Goal: Information Seeking & Learning: Find specific fact

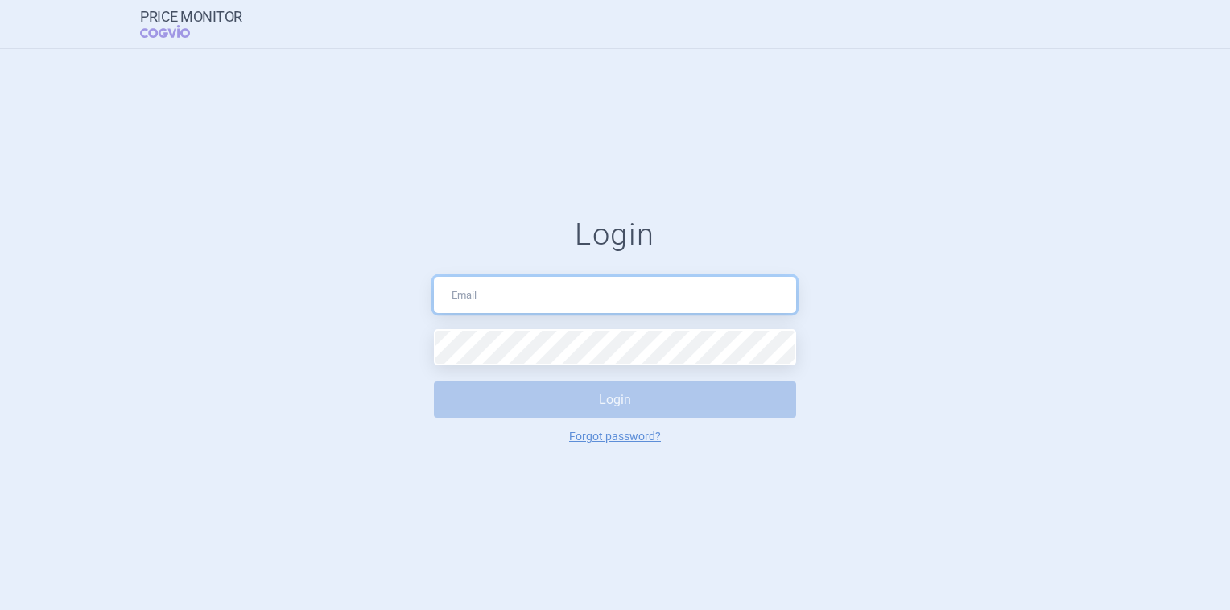
click at [505, 294] on input "text" at bounding box center [615, 295] width 362 height 36
type input "[PERSON_NAME][EMAIL_ADDRESS][PERSON_NAME][DOMAIN_NAME]"
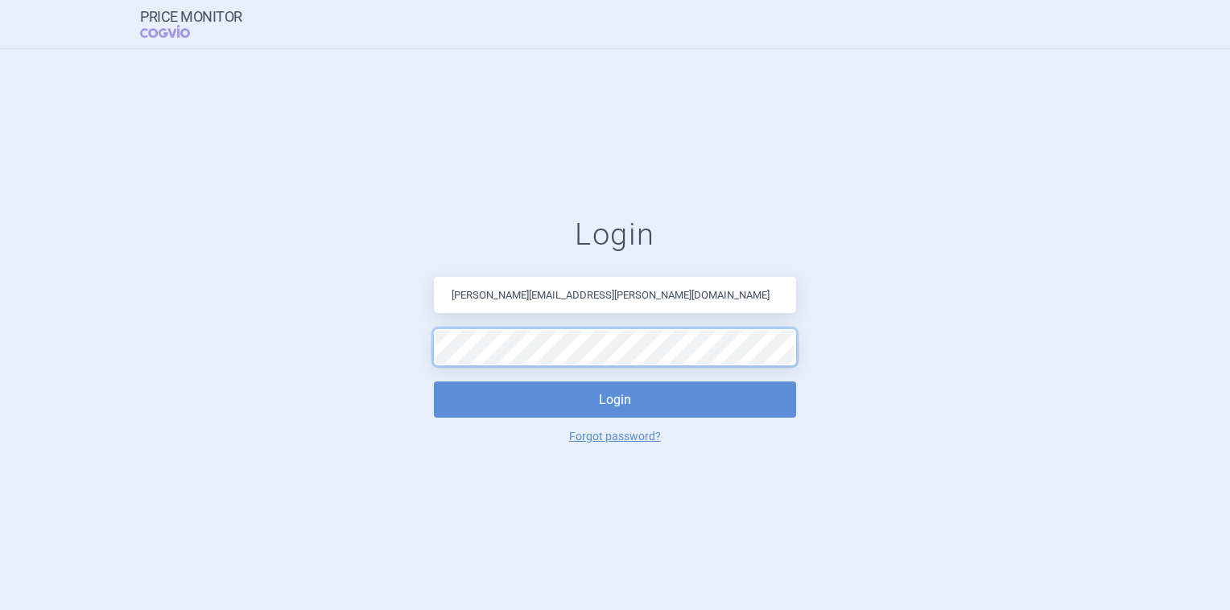
click at [434, 381] on button "Login" at bounding box center [615, 399] width 362 height 36
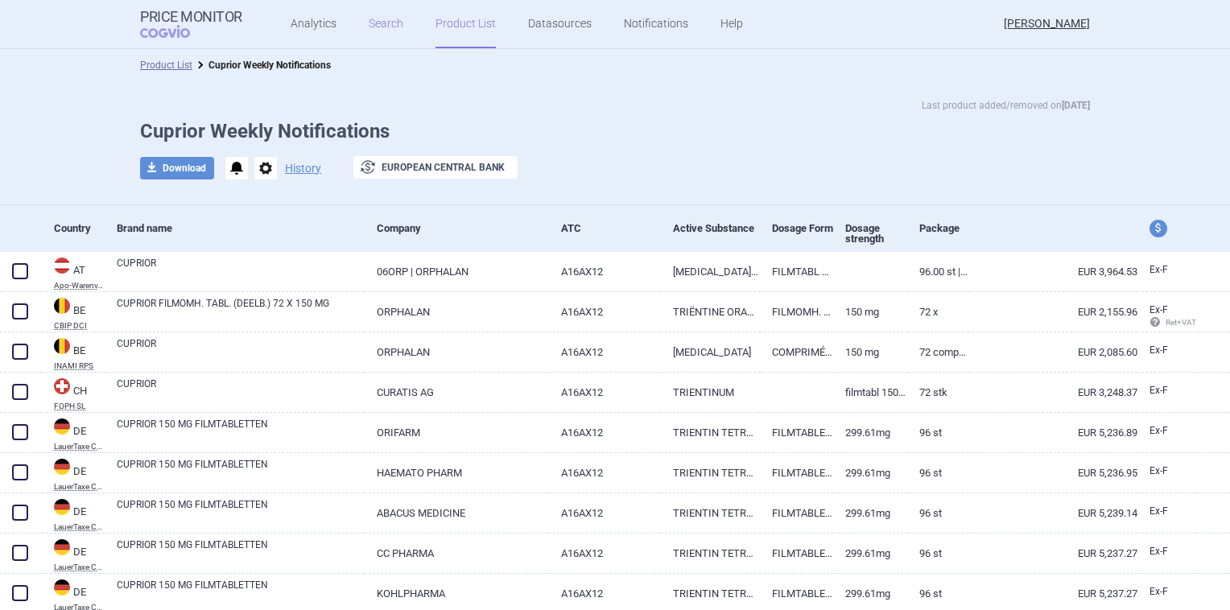
click at [372, 24] on link "Search" at bounding box center [386, 24] width 35 height 48
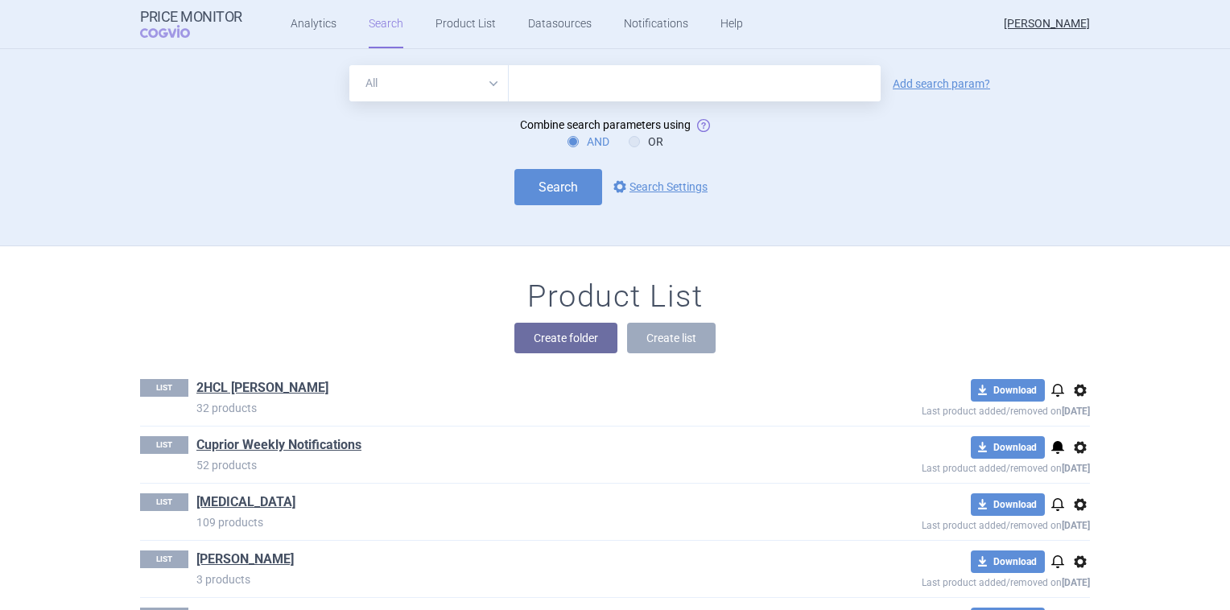
click at [541, 84] on input "text" at bounding box center [695, 83] width 372 height 36
type input "Cuprior"
click at [913, 81] on link "Add search param?" at bounding box center [940, 83] width 97 height 11
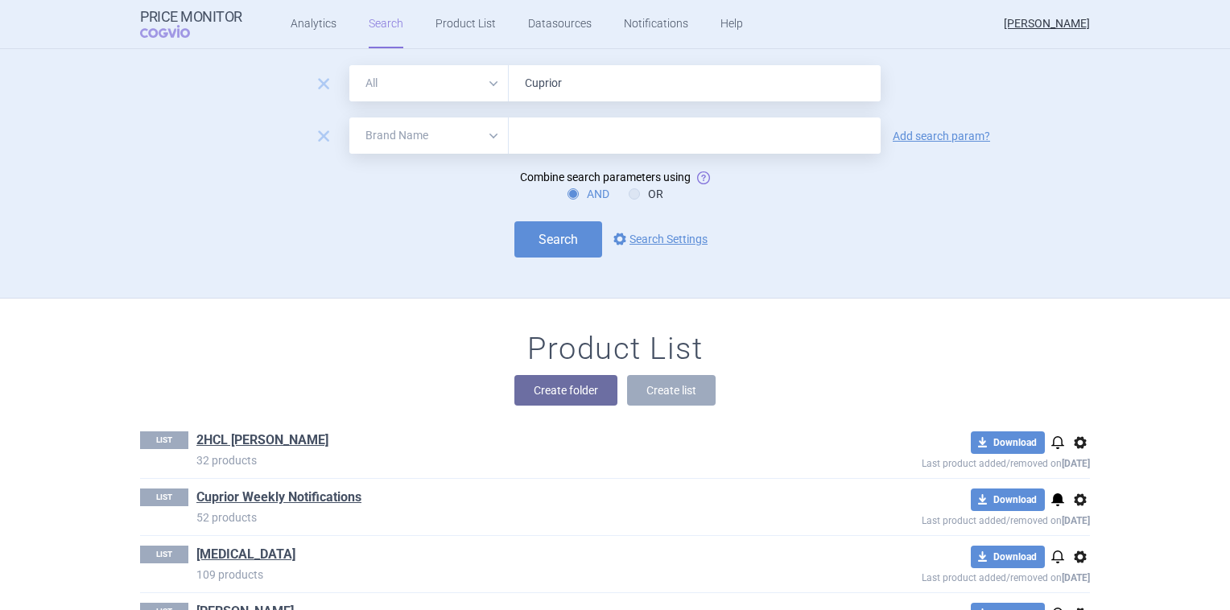
click at [490, 133] on select "All Brand Name ATC Company Active Substance Country Newer than" at bounding box center [428, 135] width 159 height 36
select select "country"
click at [349, 117] on select "All Brand Name ATC Company Active Substance Country Newer than" at bounding box center [428, 135] width 159 height 36
click at [560, 142] on input "text" at bounding box center [695, 136] width 356 height 21
type input "Spein"
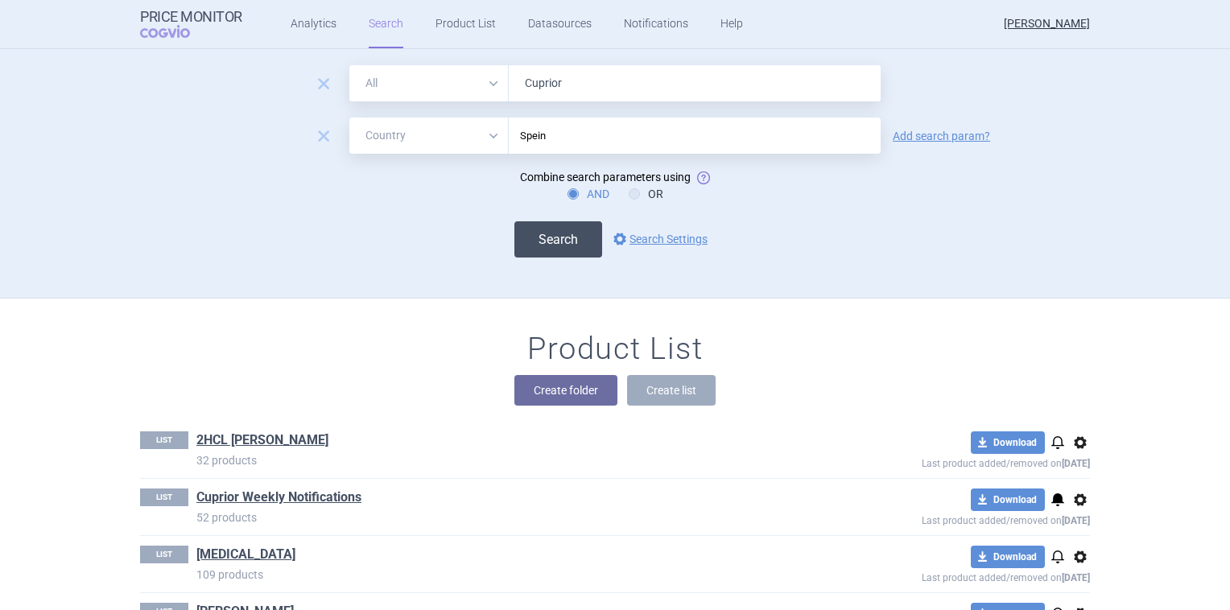
click at [529, 245] on button "Search" at bounding box center [558, 239] width 88 height 36
select select "country"
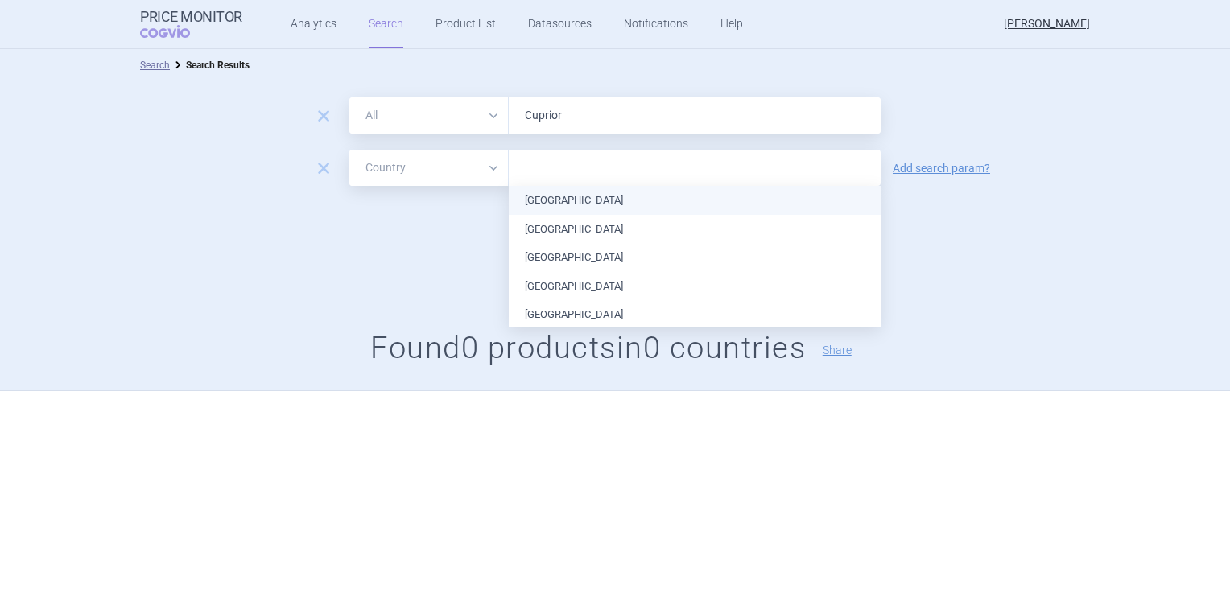
click at [536, 175] on input "text" at bounding box center [695, 168] width 356 height 21
type input "Sp"
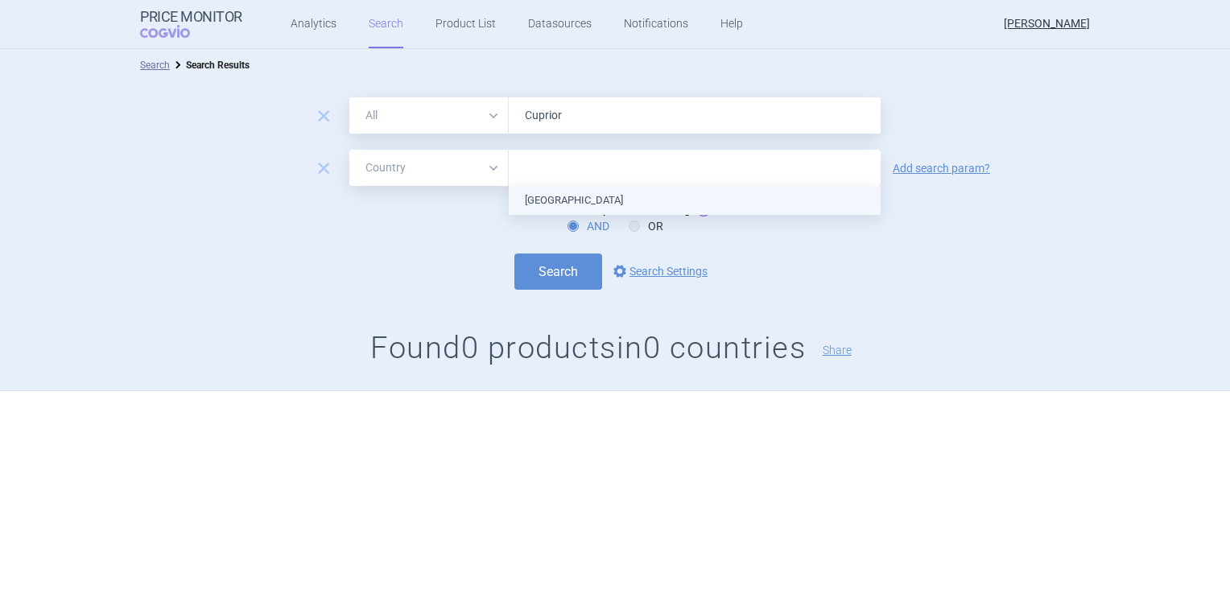
click at [542, 196] on ul "[GEOGRAPHIC_DATA]" at bounding box center [695, 200] width 372 height 29
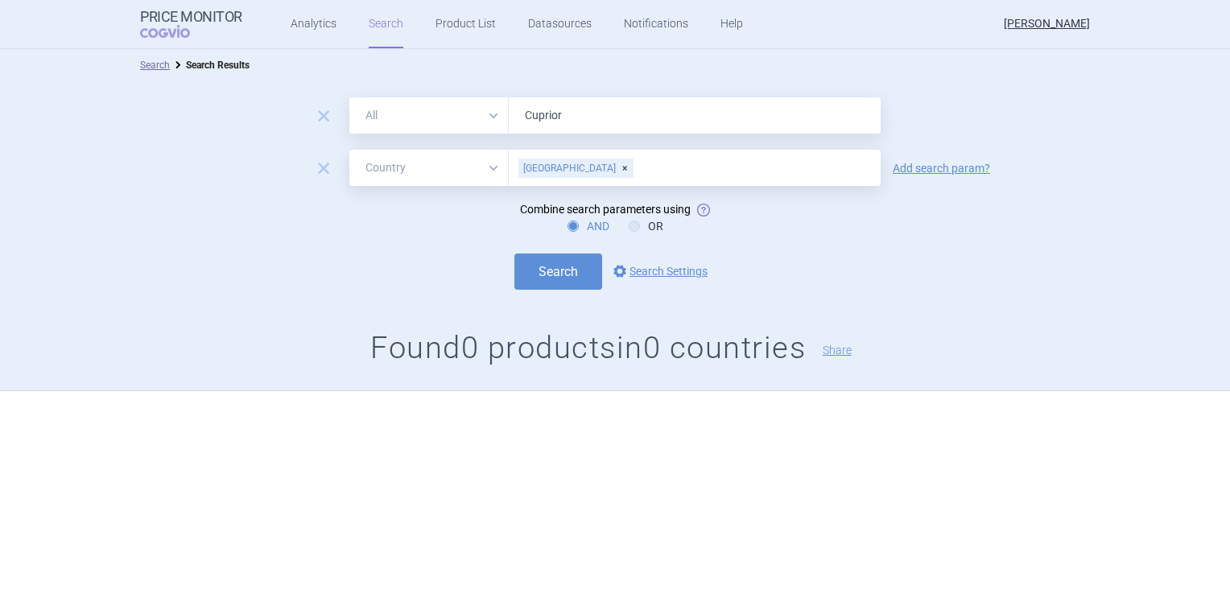
drag, startPoint x: 946, startPoint y: 230, endPoint x: 909, endPoint y: 238, distance: 37.1
click at [945, 231] on div "AND OR" at bounding box center [615, 226] width 1230 height 16
click at [549, 260] on button "Search" at bounding box center [558, 271] width 88 height 36
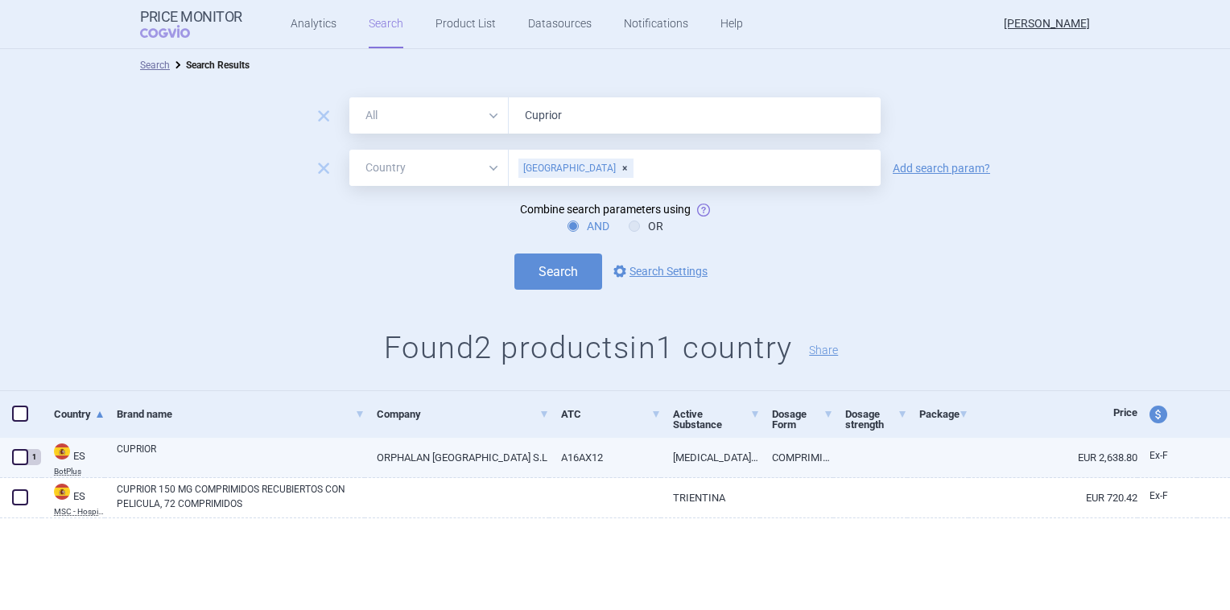
click at [386, 453] on link "ORPHALAN [GEOGRAPHIC_DATA] S.L" at bounding box center [457, 457] width 184 height 39
select select "EUR"
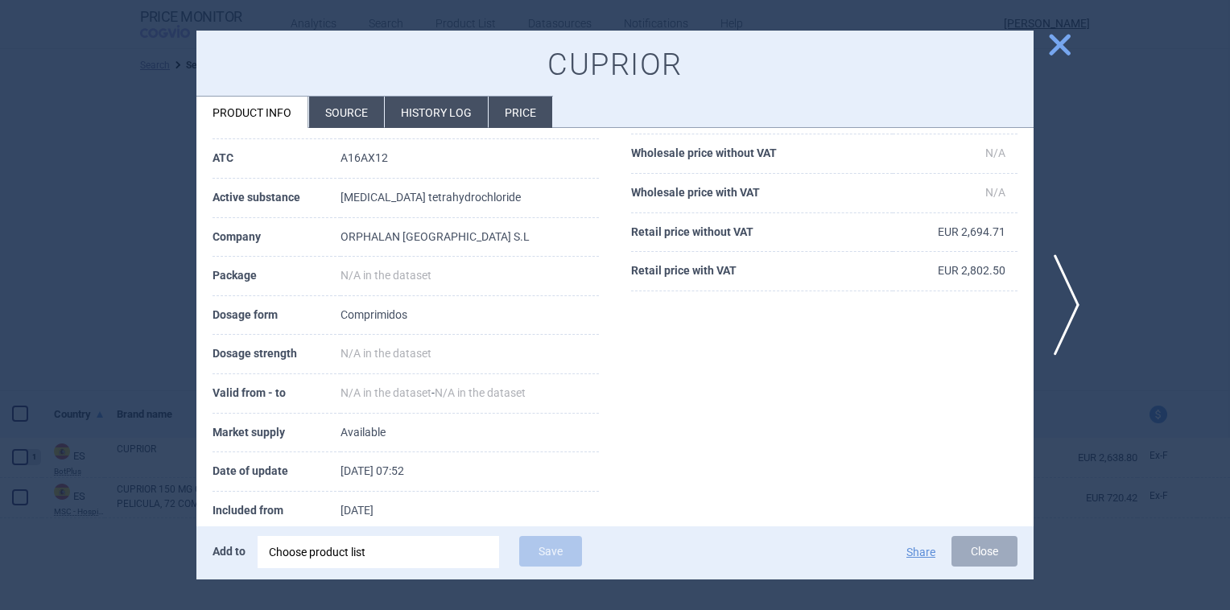
scroll to position [170, 0]
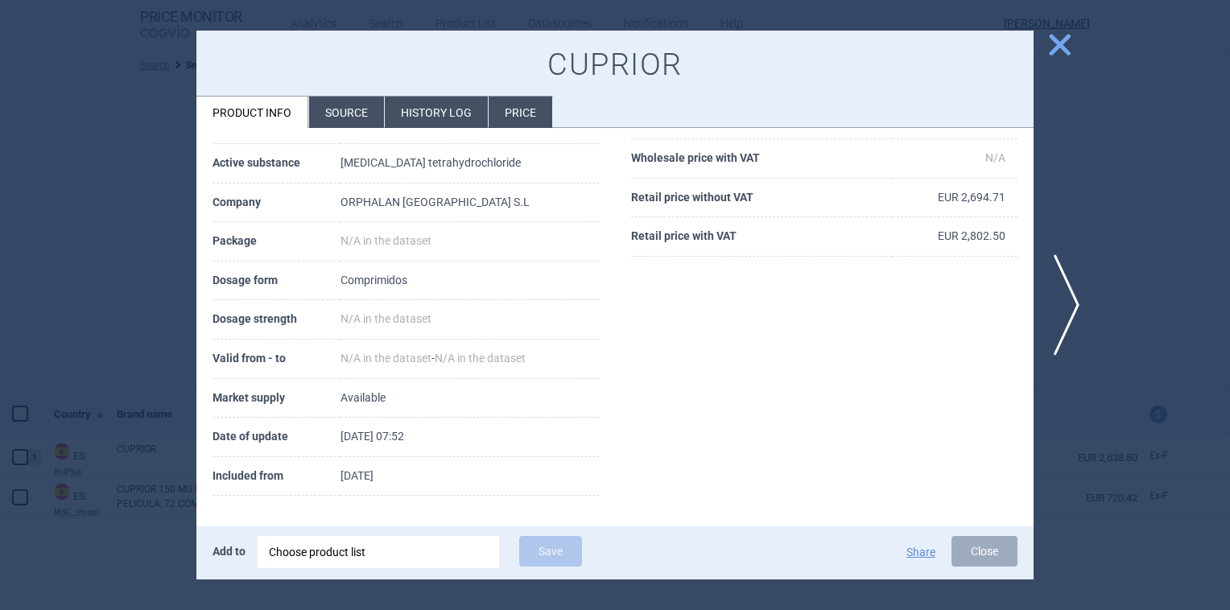
click at [429, 95] on div "CUPRIOR Product info Source History log Price" at bounding box center [614, 80] width 837 height 98
click at [427, 101] on li "History log" at bounding box center [436, 112] width 103 height 31
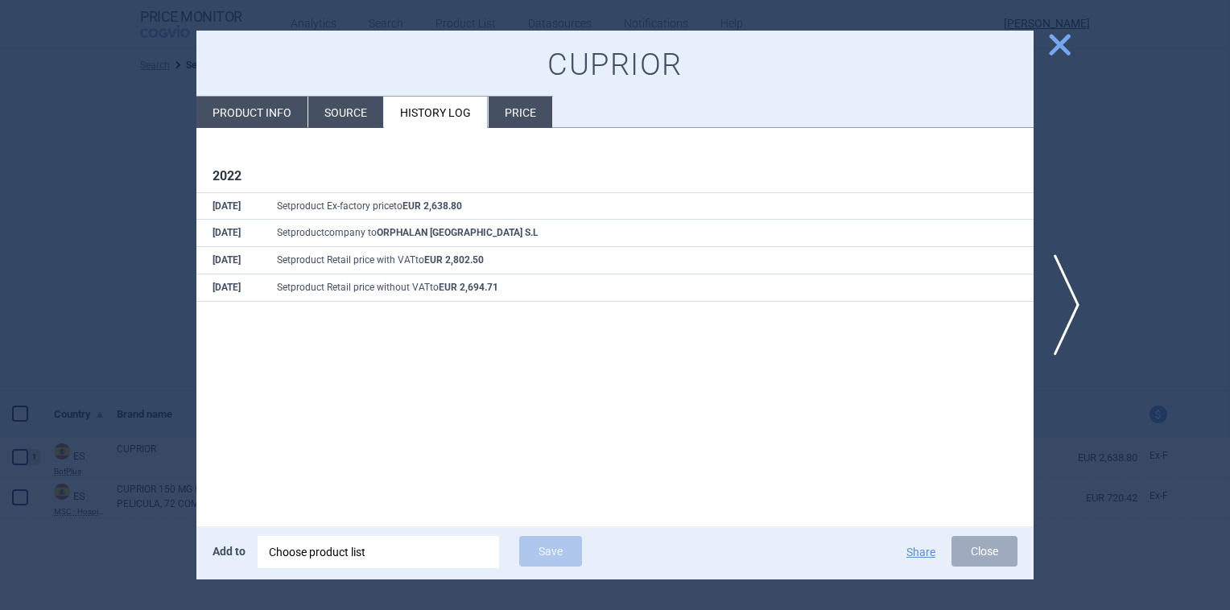
click at [356, 109] on li "Source" at bounding box center [345, 112] width 75 height 31
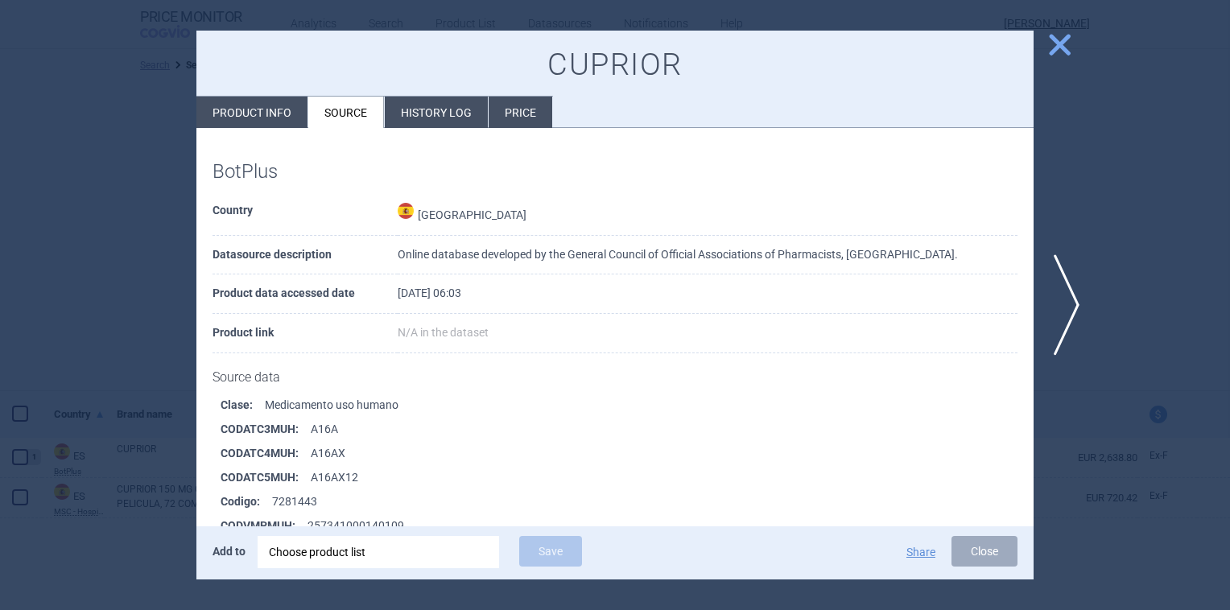
scroll to position [80, 0]
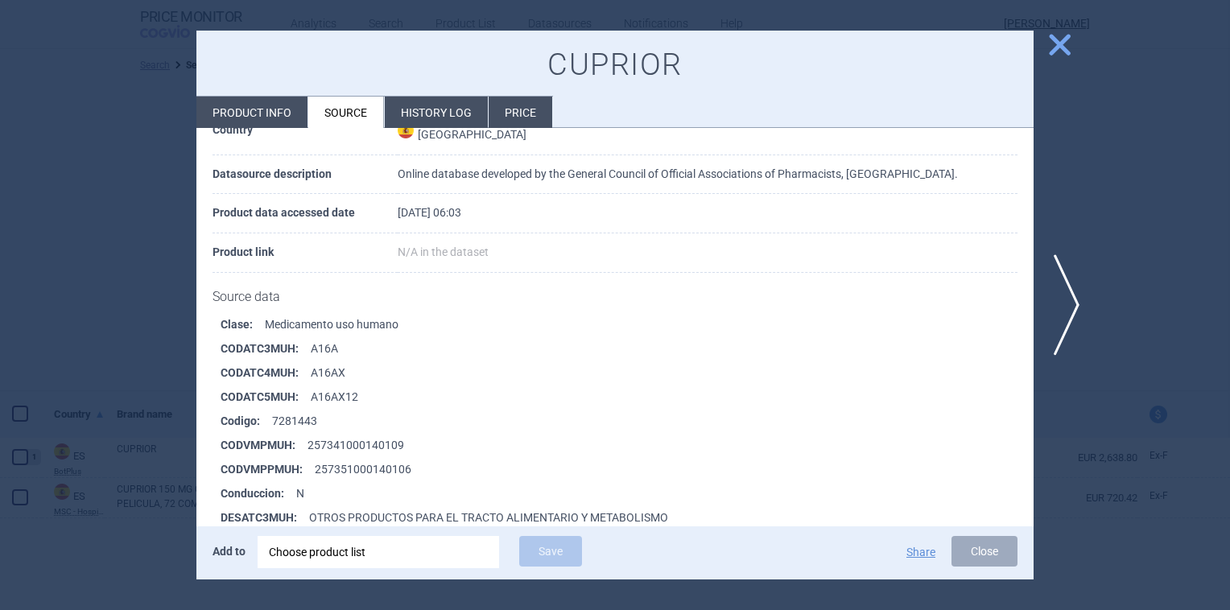
click at [519, 109] on li "Price" at bounding box center [520, 112] width 64 height 31
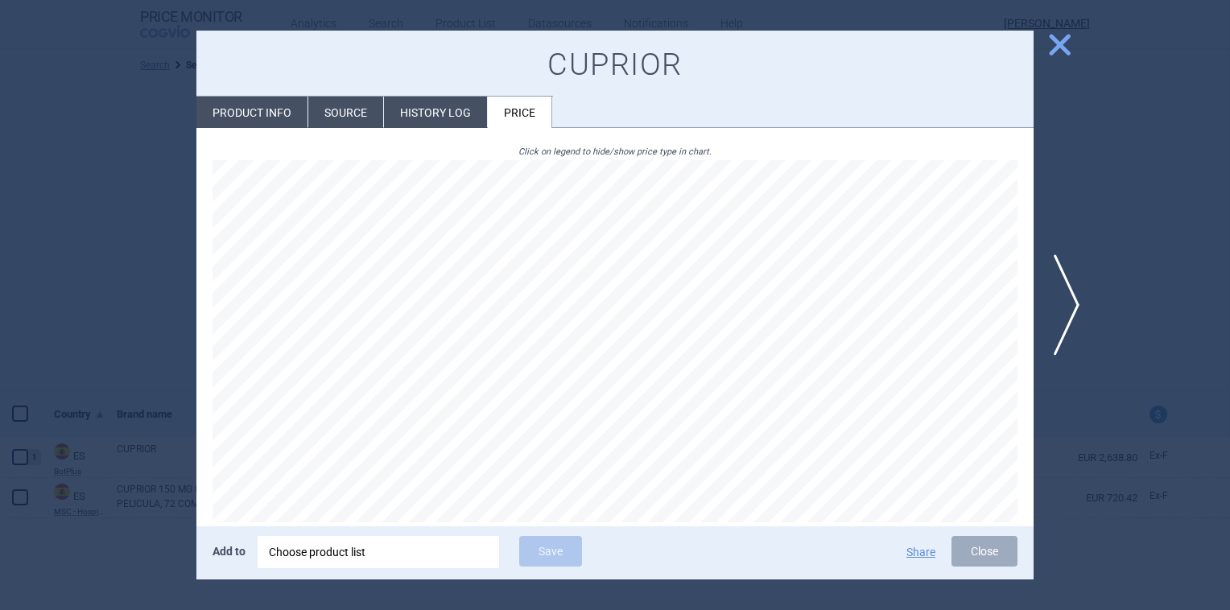
scroll to position [80, 0]
click at [1064, 40] on span "close" at bounding box center [1059, 45] width 28 height 28
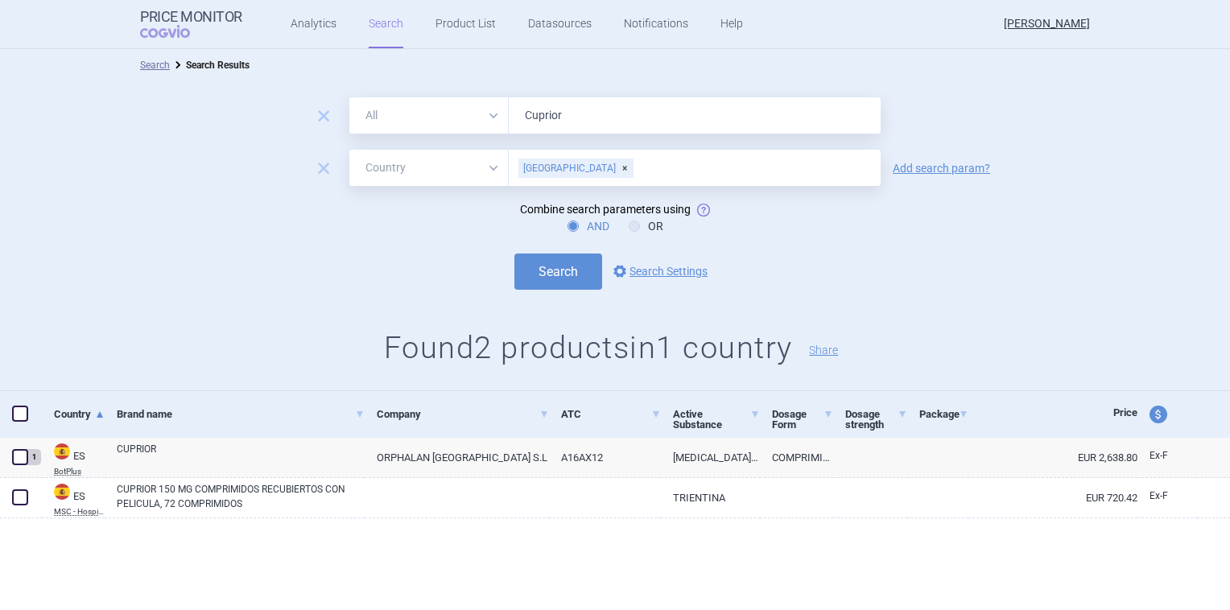
click at [958, 133] on div "remove All Brand Name ATC Company Active Substance Country Newer than Cuprior" at bounding box center [615, 115] width 1230 height 36
click at [555, 165] on div "[GEOGRAPHIC_DATA]" at bounding box center [575, 168] width 115 height 19
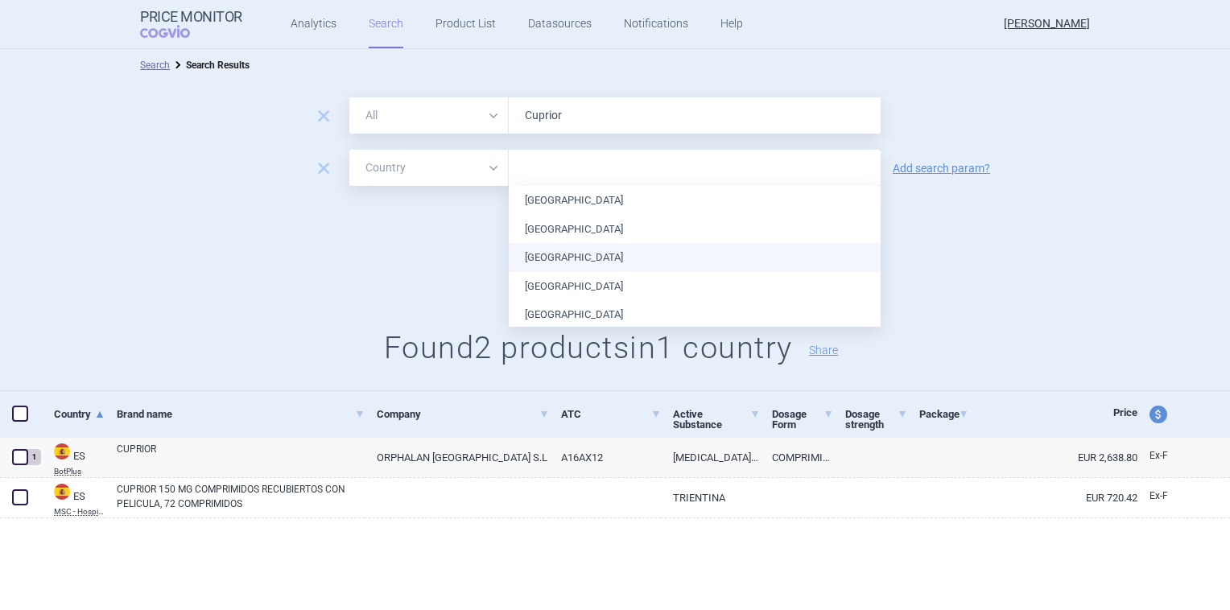
click at [560, 258] on li "[GEOGRAPHIC_DATA]" at bounding box center [695, 257] width 372 height 29
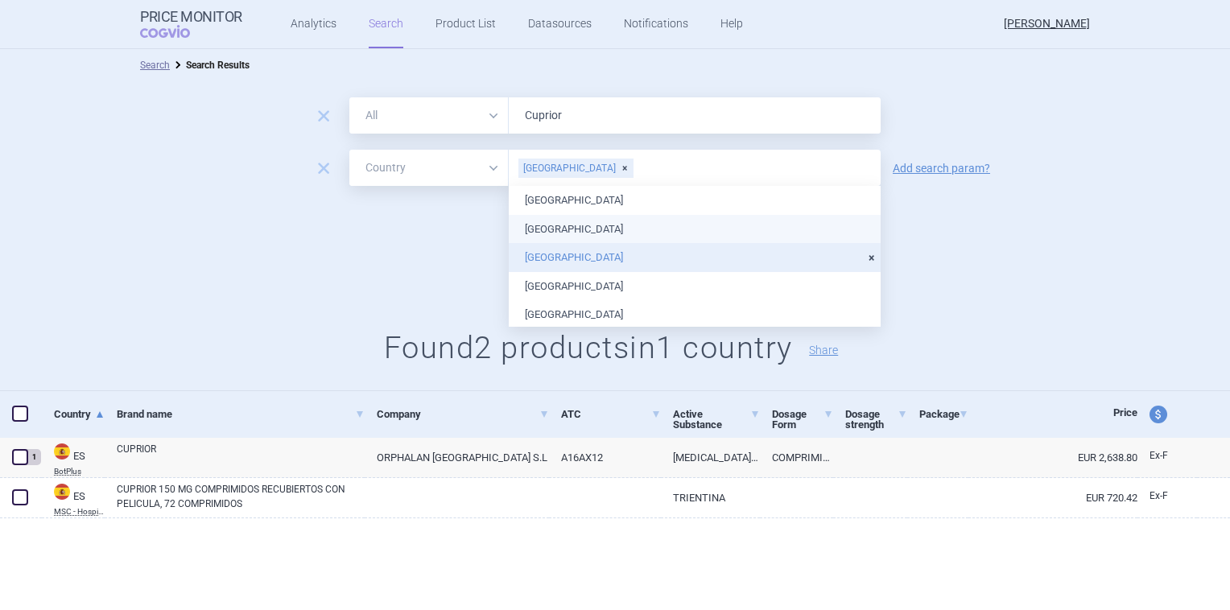
click at [415, 229] on div "AND OR" at bounding box center [615, 226] width 1230 height 16
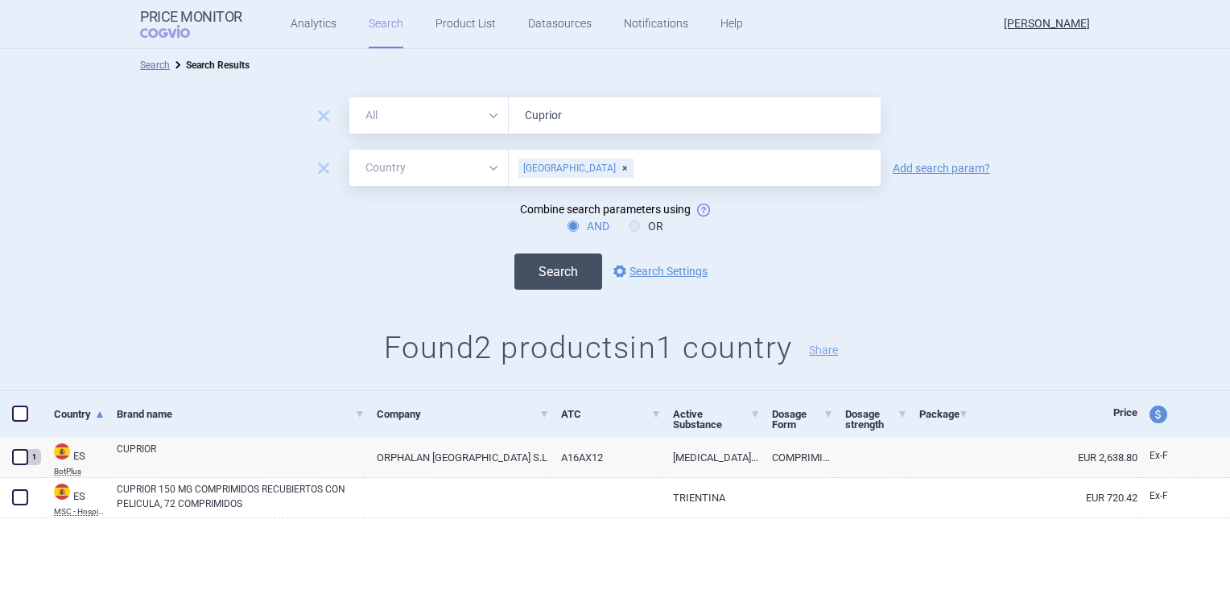
click at [543, 266] on button "Search" at bounding box center [558, 271] width 88 height 36
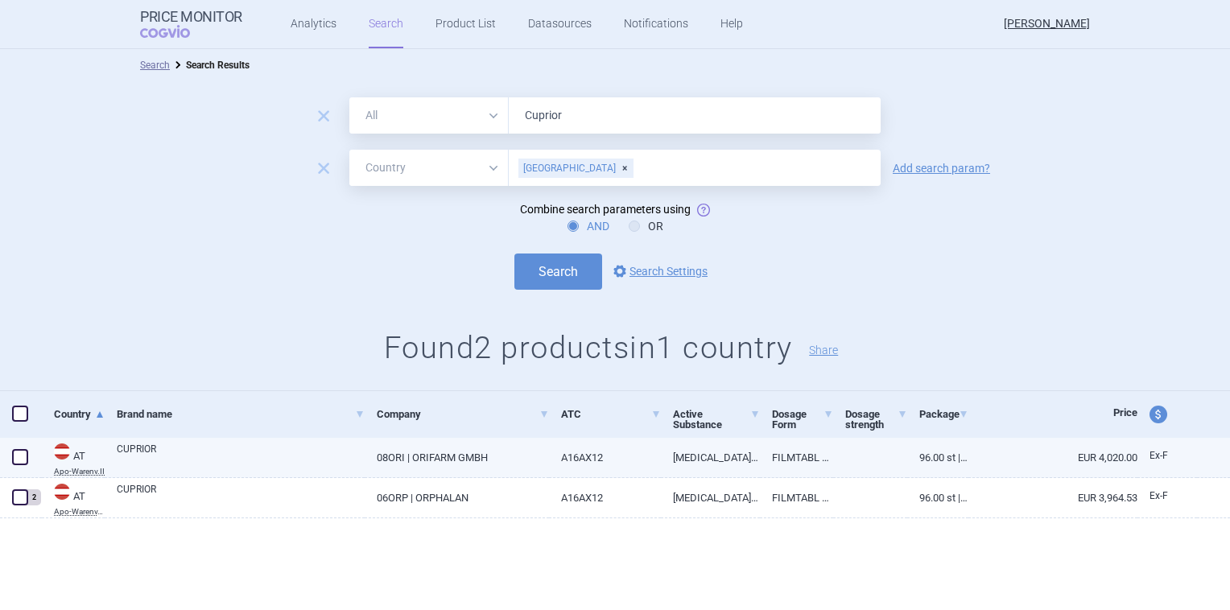
click at [731, 456] on link "[MEDICAL_DATA] TETRAHYDROCHLORIDE" at bounding box center [710, 457] width 98 height 39
select select "EUR"
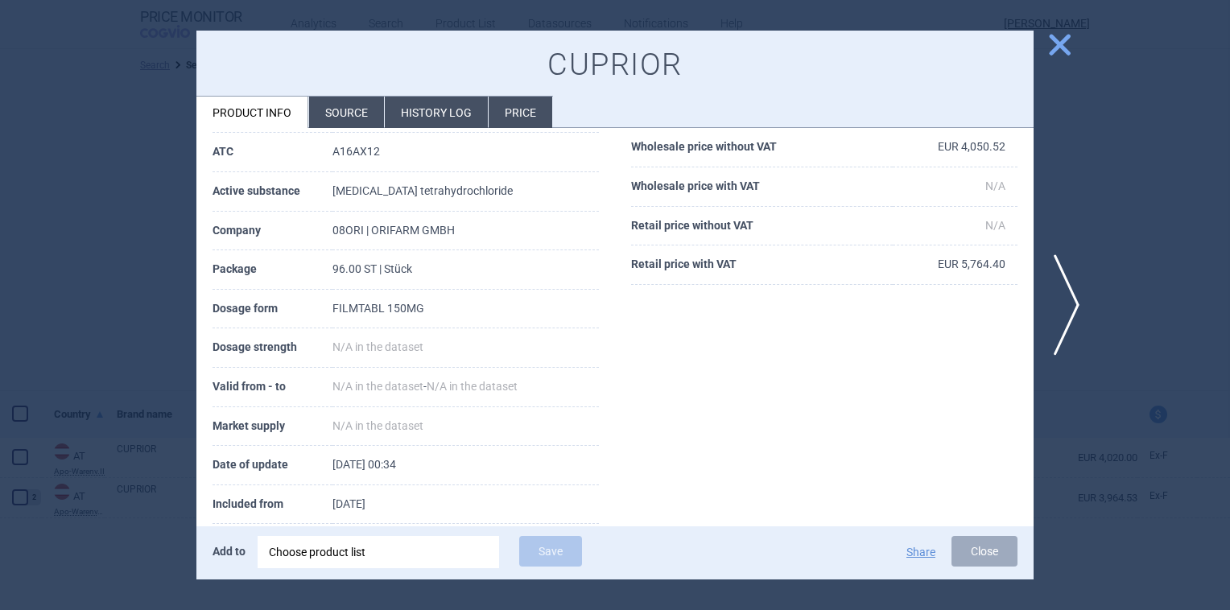
scroll to position [170, 0]
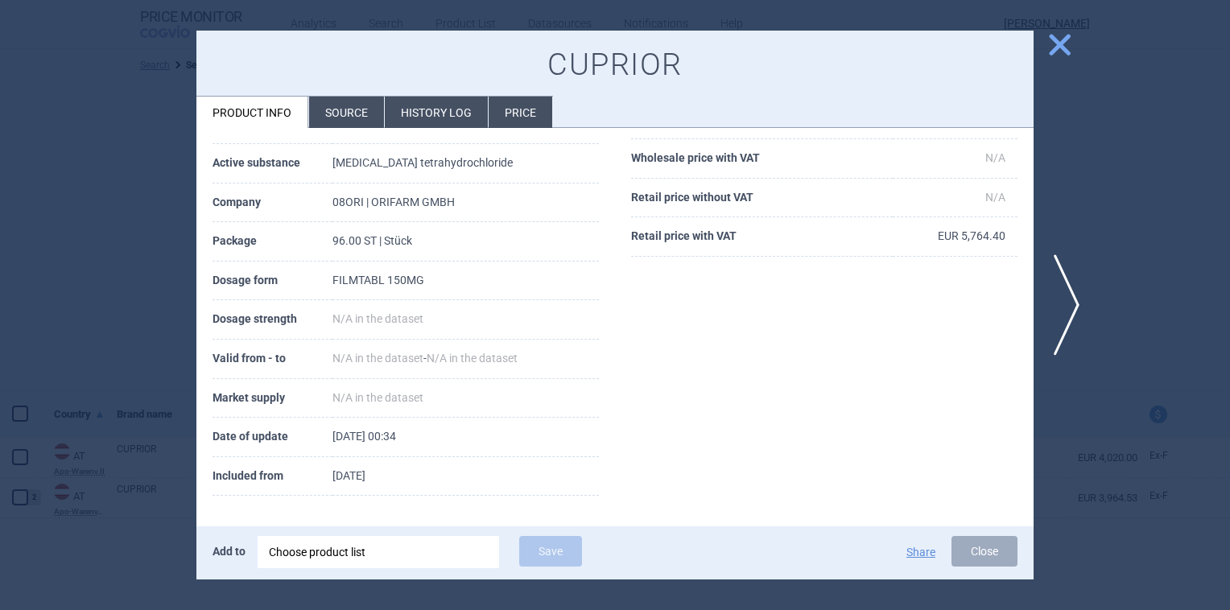
click at [512, 109] on li "Price" at bounding box center [520, 112] width 64 height 31
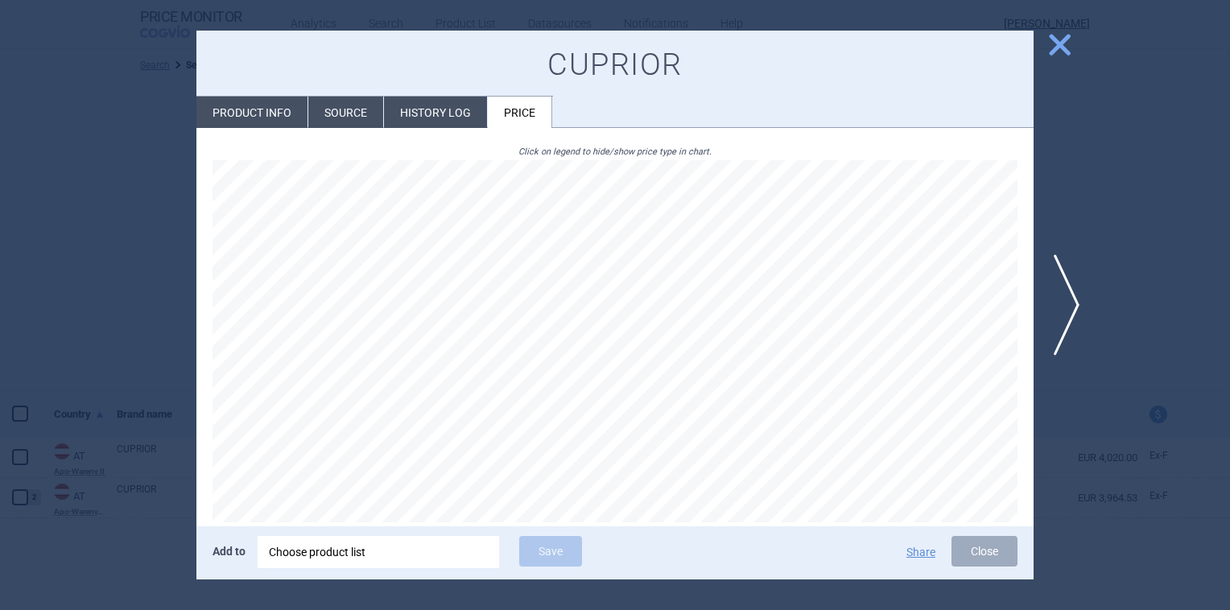
click at [435, 108] on li "History log" at bounding box center [435, 112] width 103 height 31
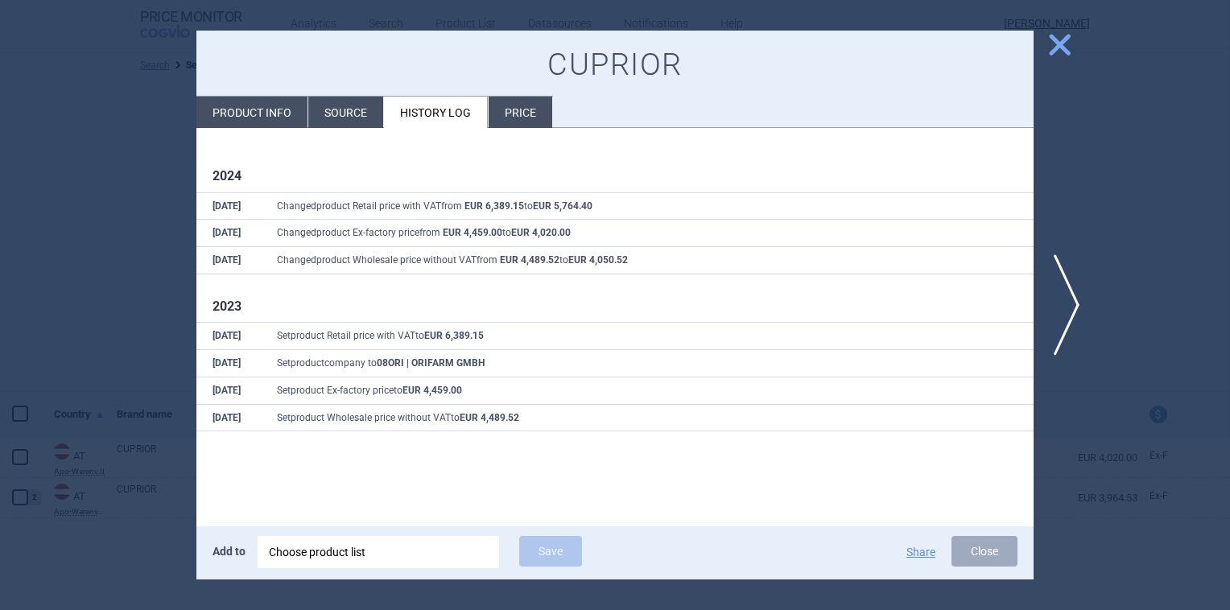
click at [515, 111] on li "Price" at bounding box center [520, 112] width 64 height 31
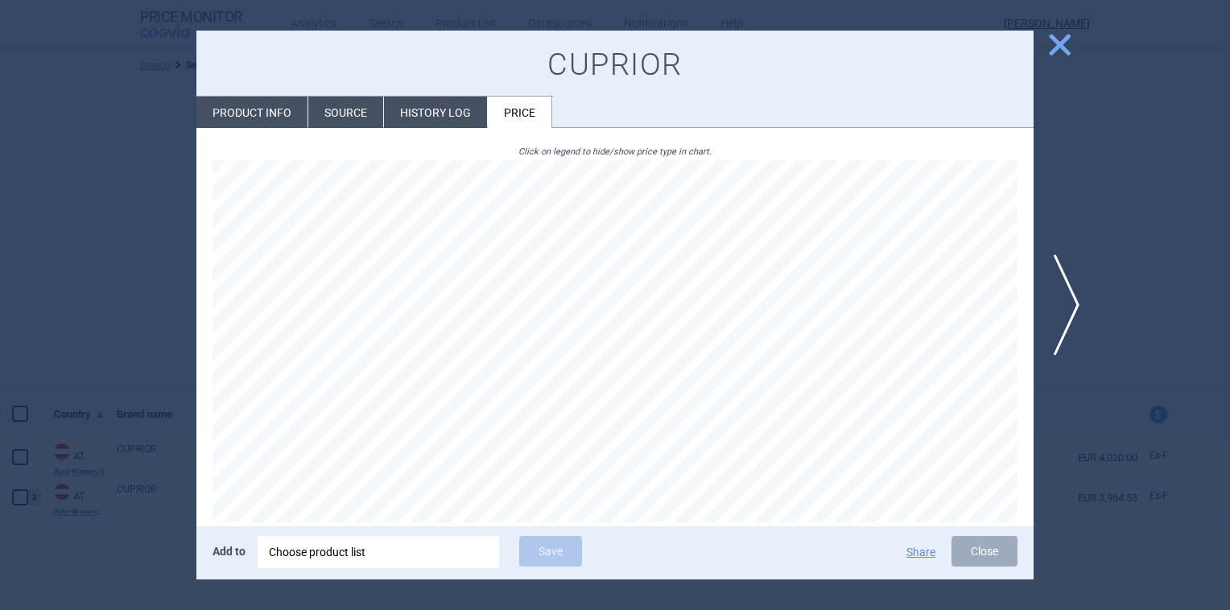
click at [332, 113] on li "Source" at bounding box center [345, 112] width 75 height 31
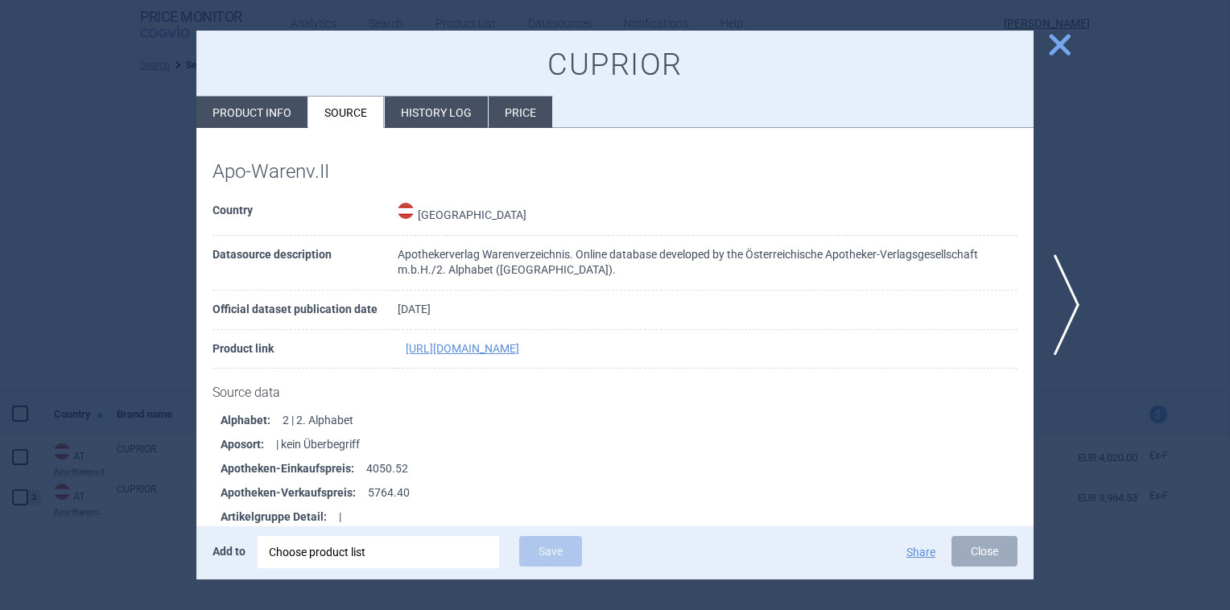
click at [246, 107] on li "Product info" at bounding box center [251, 112] width 111 height 31
select select "EUR"
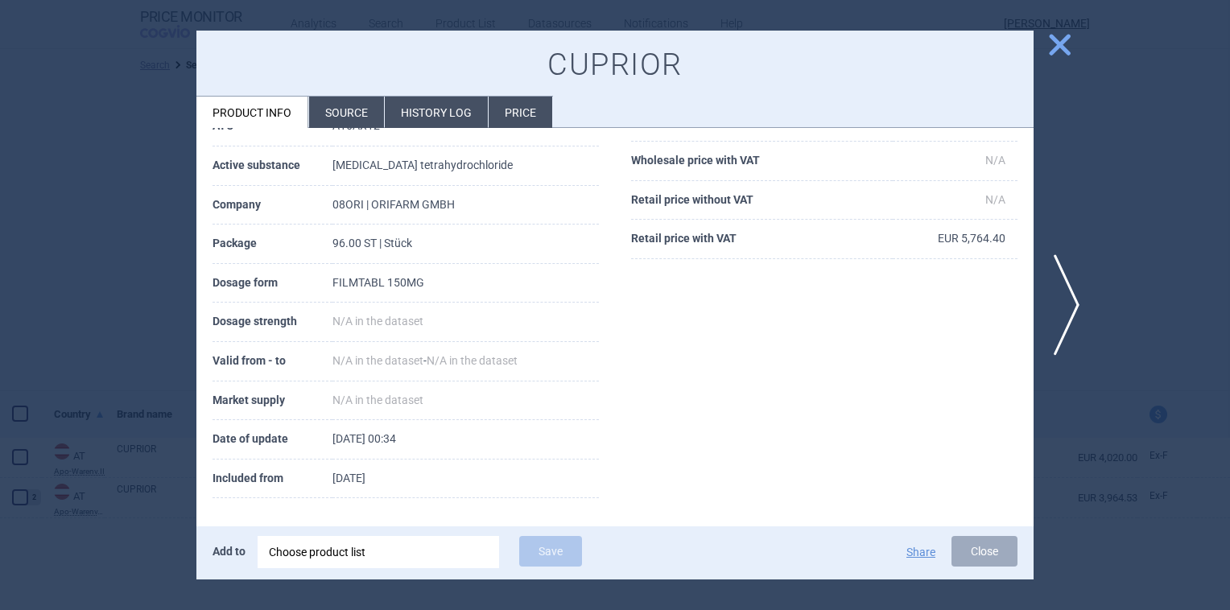
scroll to position [170, 0]
click at [344, 113] on li "Source" at bounding box center [346, 112] width 75 height 31
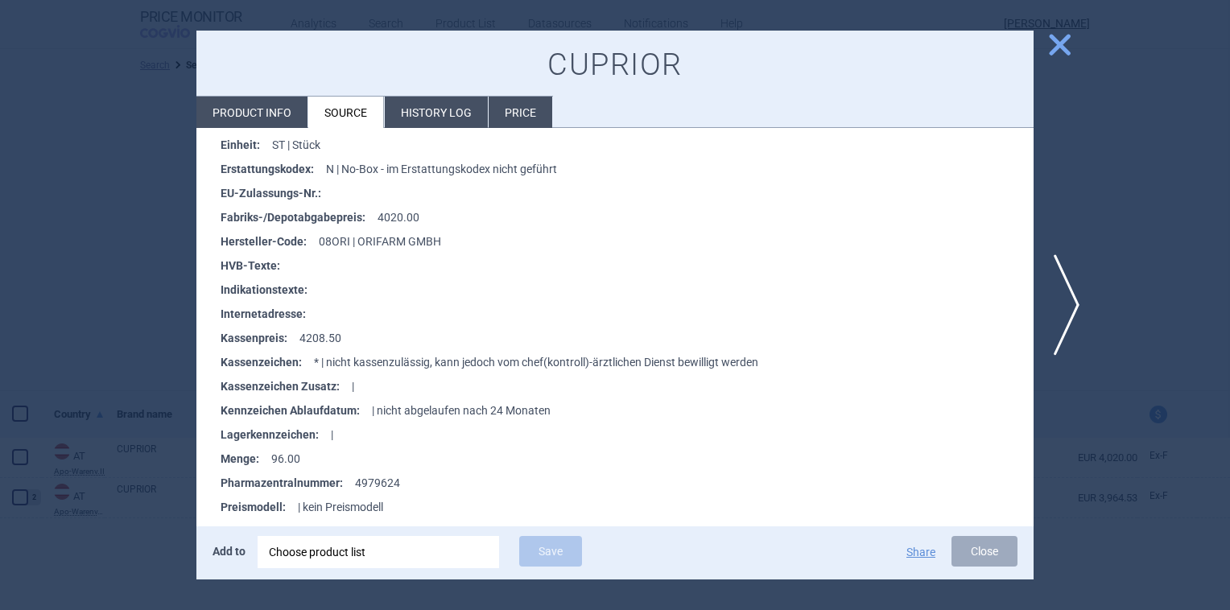
scroll to position [572, 0]
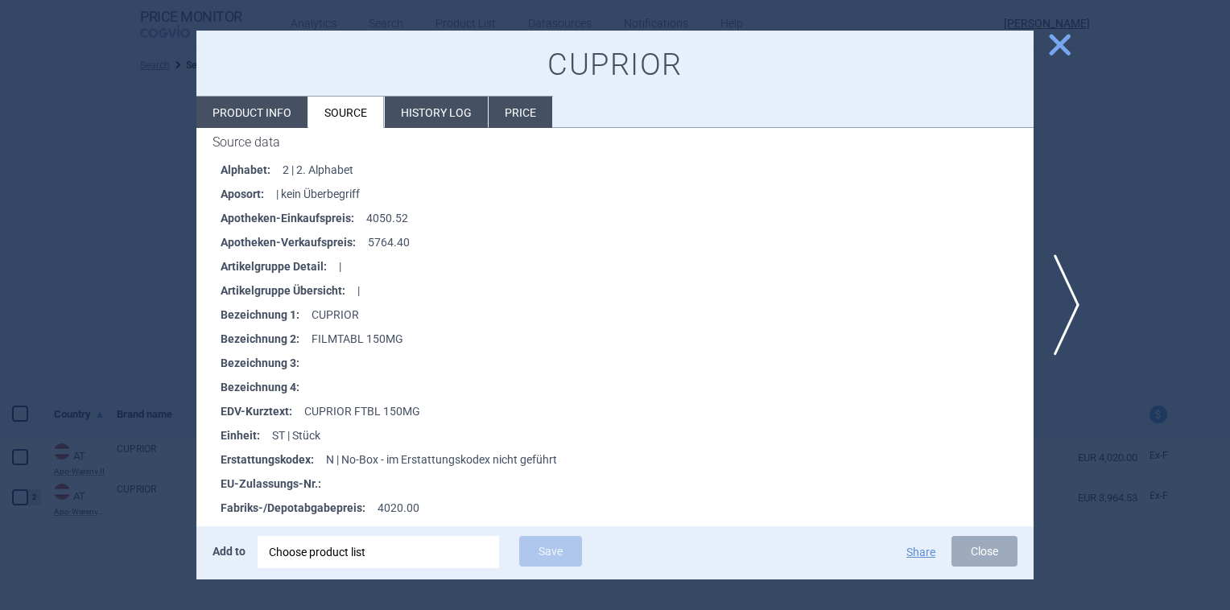
click at [249, 109] on li "Product info" at bounding box center [251, 112] width 111 height 31
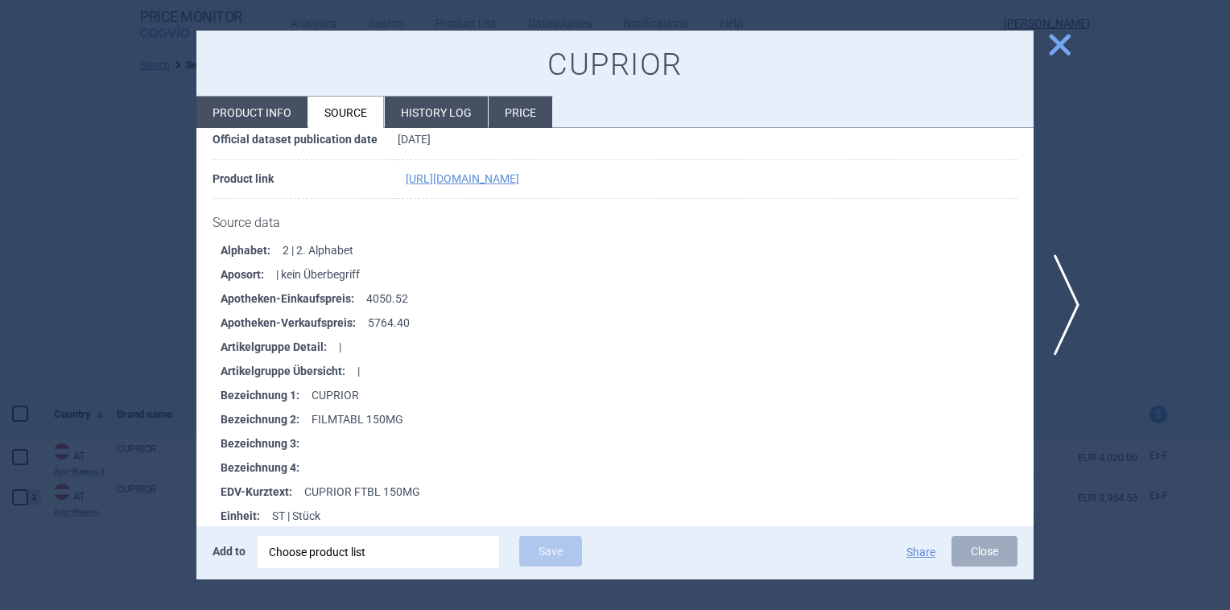
select select "EUR"
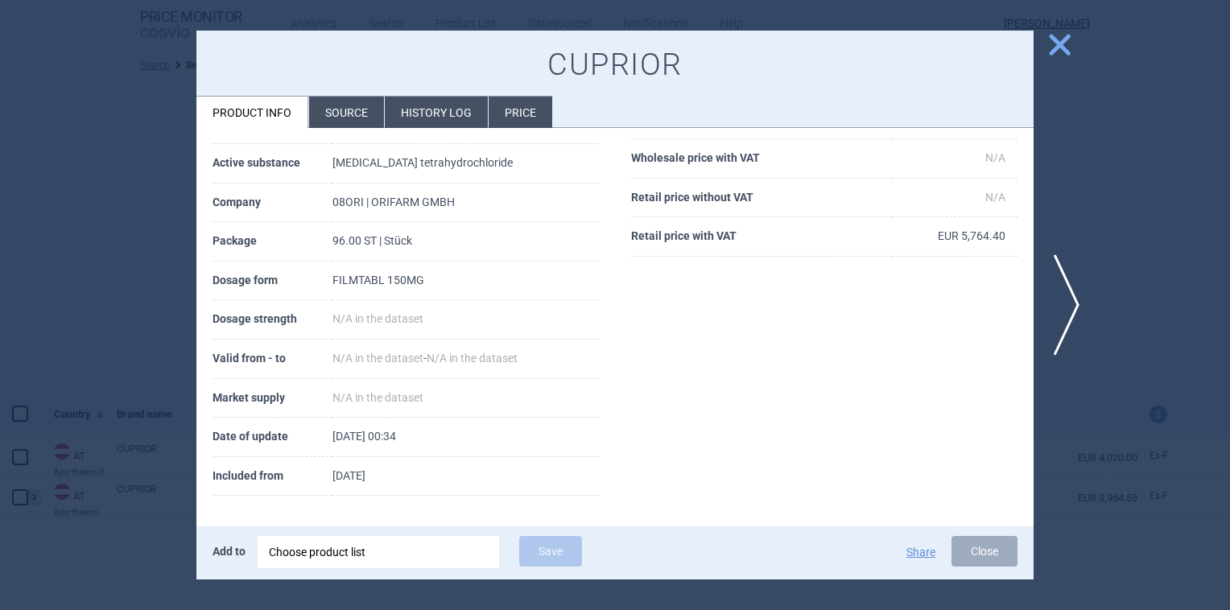
click at [512, 105] on li "Price" at bounding box center [520, 112] width 64 height 31
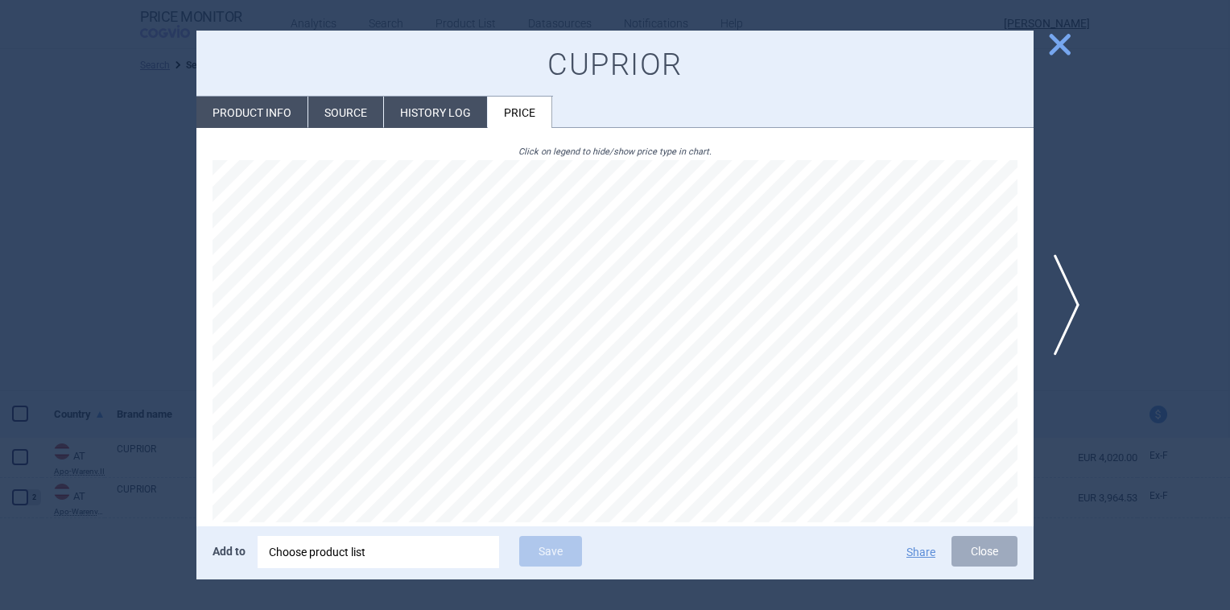
click at [1068, 44] on span "close" at bounding box center [1059, 45] width 28 height 28
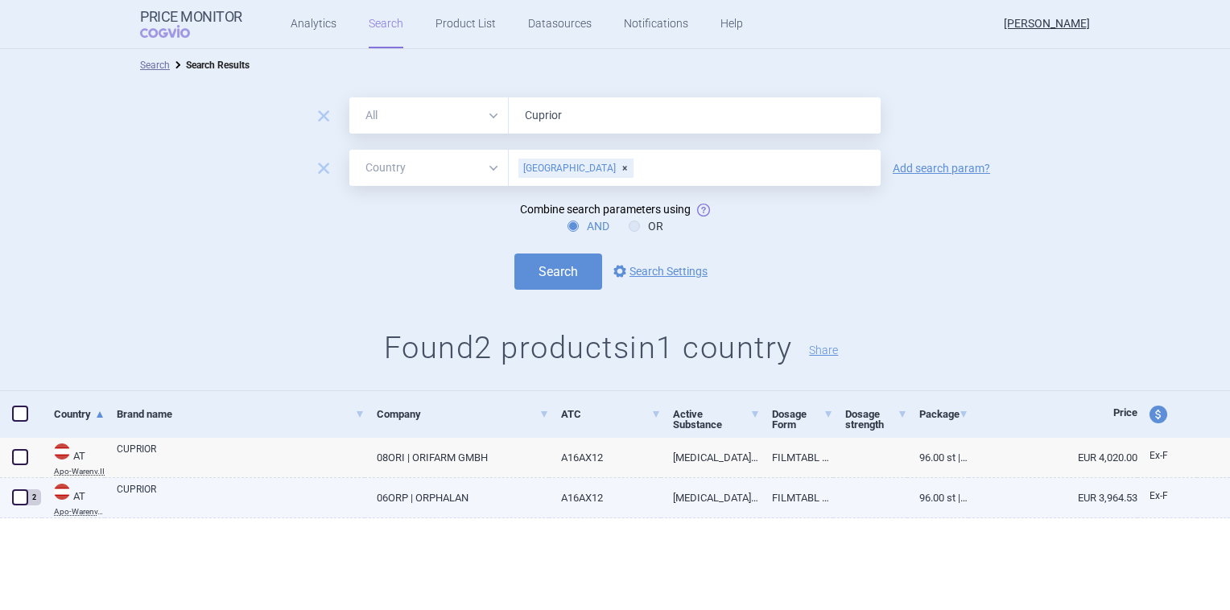
click at [858, 497] on link at bounding box center [870, 492] width 74 height 29
select select "EUR"
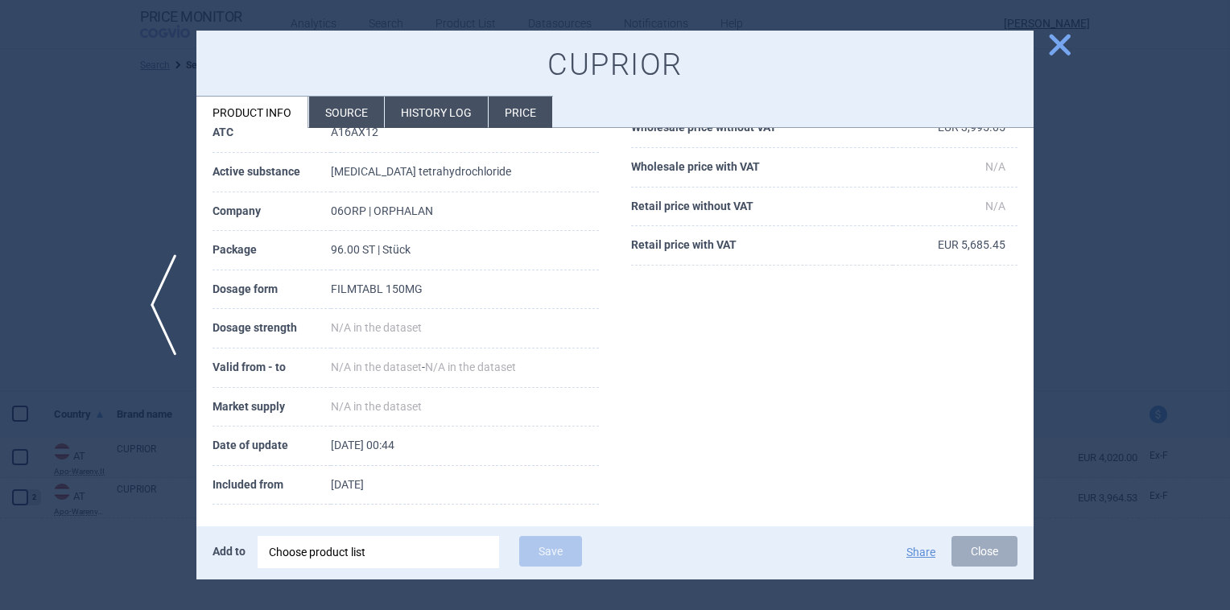
scroll to position [170, 0]
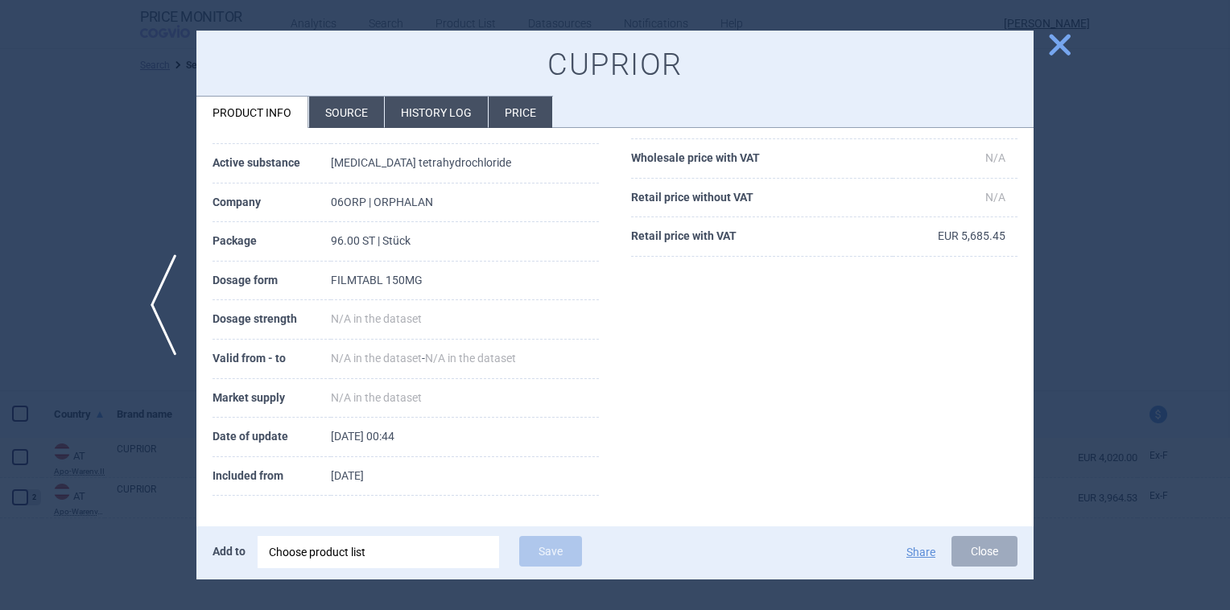
click at [532, 113] on li "Price" at bounding box center [520, 112] width 64 height 31
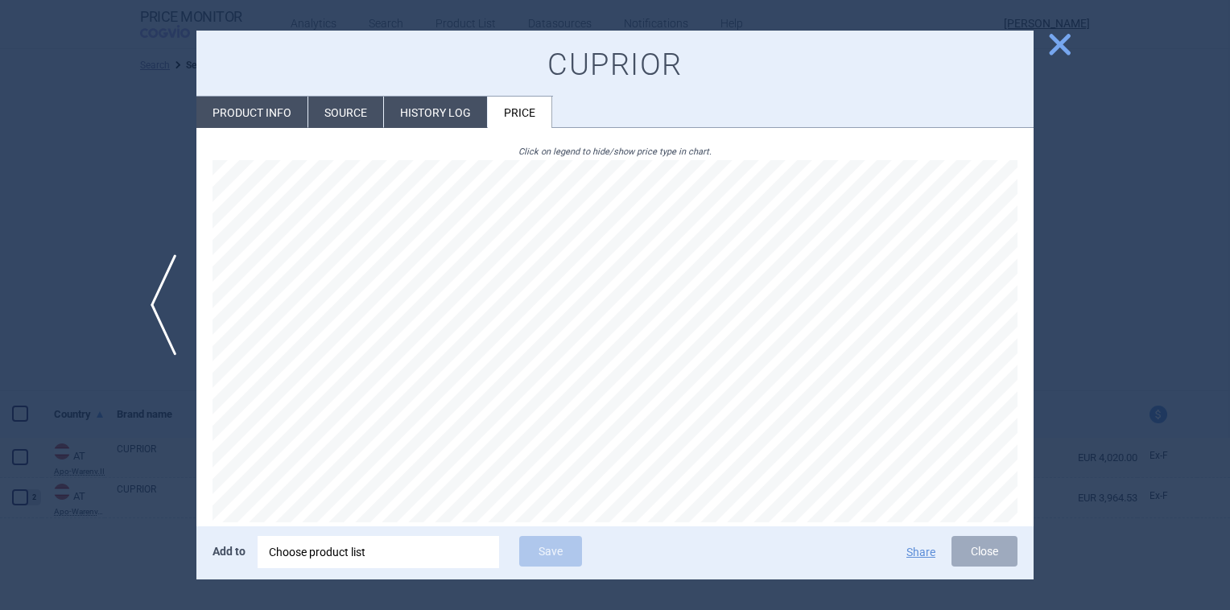
click at [1059, 43] on span "close" at bounding box center [1059, 45] width 28 height 28
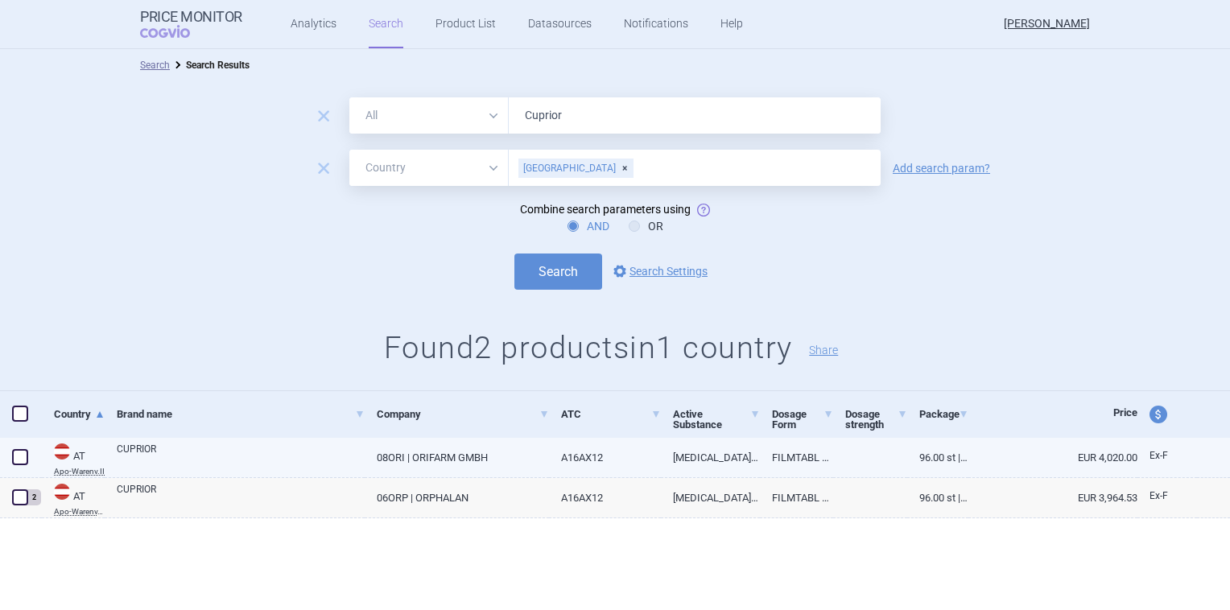
click at [750, 455] on link "[MEDICAL_DATA] TETRAHYDROCHLORIDE" at bounding box center [710, 457] width 98 height 39
select select "EUR"
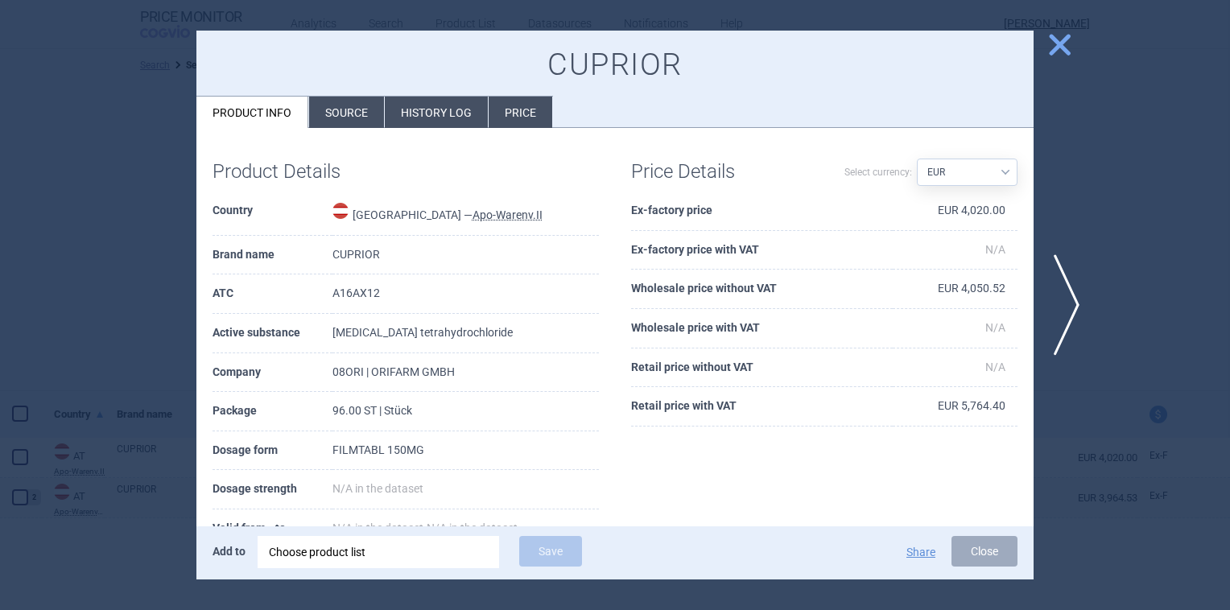
click at [524, 113] on li "Price" at bounding box center [520, 112] width 64 height 31
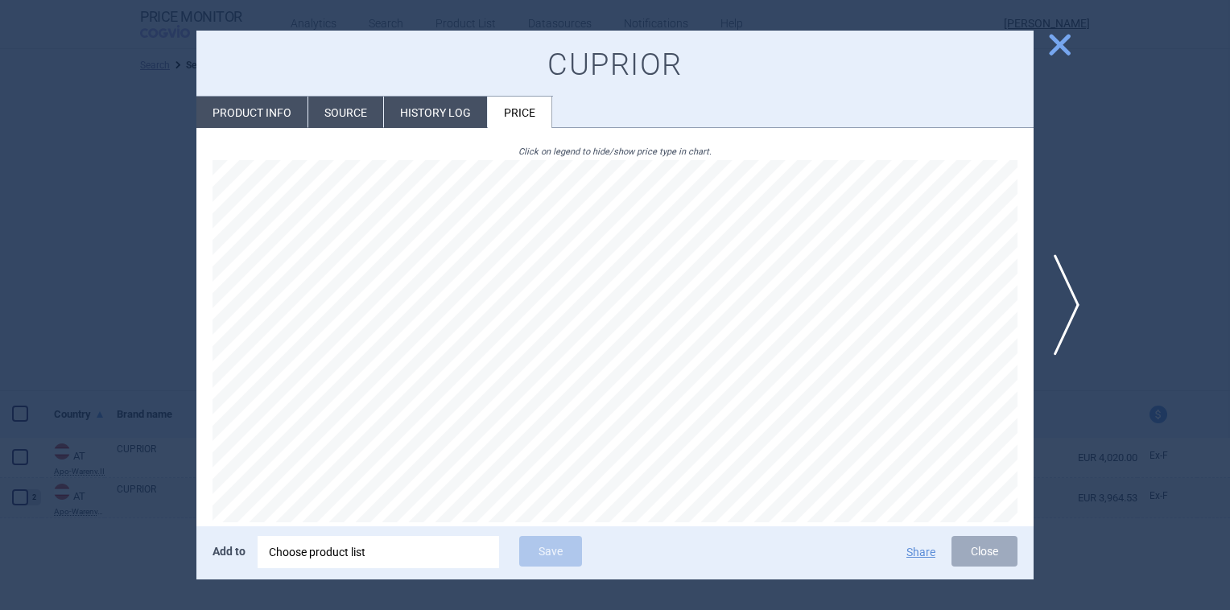
click at [418, 108] on li "History log" at bounding box center [435, 112] width 103 height 31
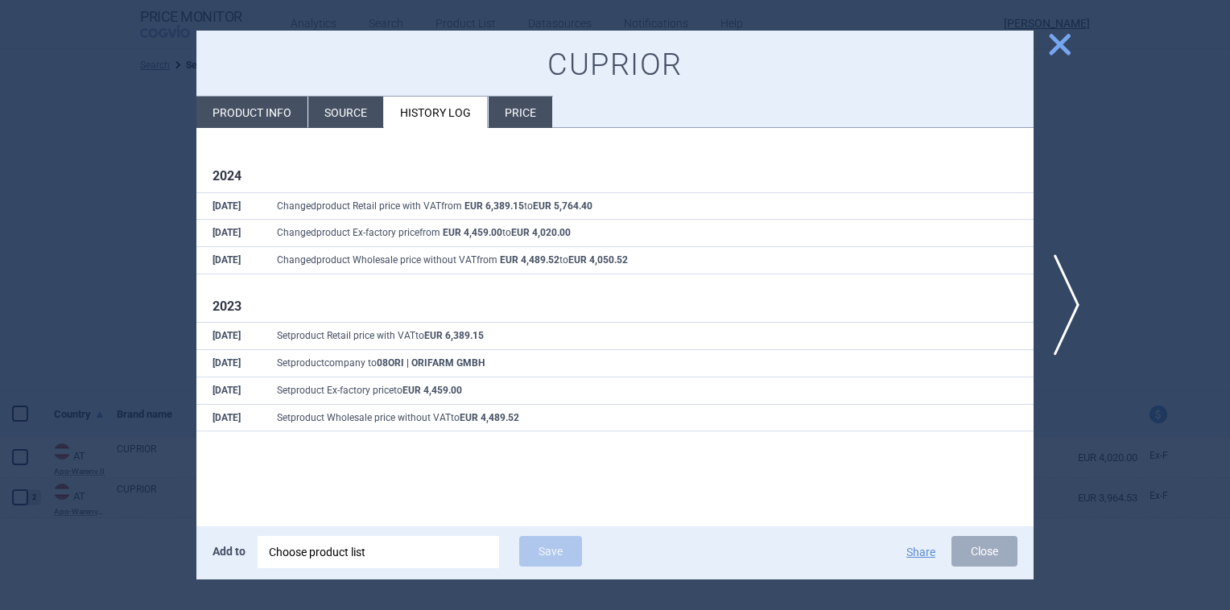
click at [1056, 35] on span "close" at bounding box center [1059, 45] width 28 height 28
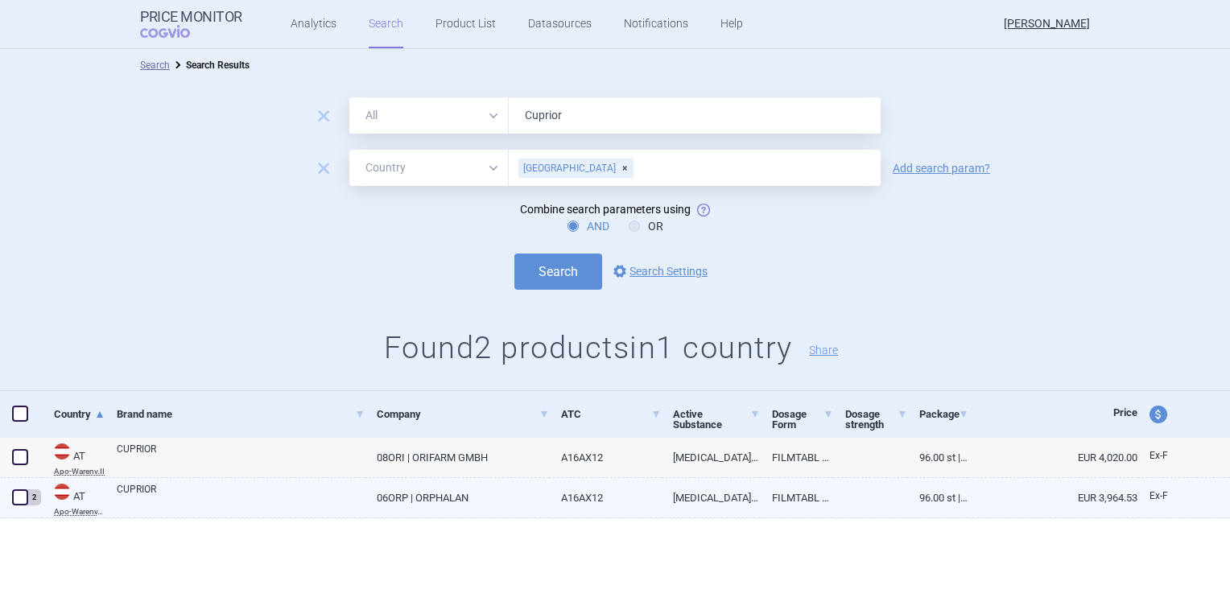
click at [805, 486] on link "FILMTABL 150MG" at bounding box center [797, 497] width 74 height 39
select select "EUR"
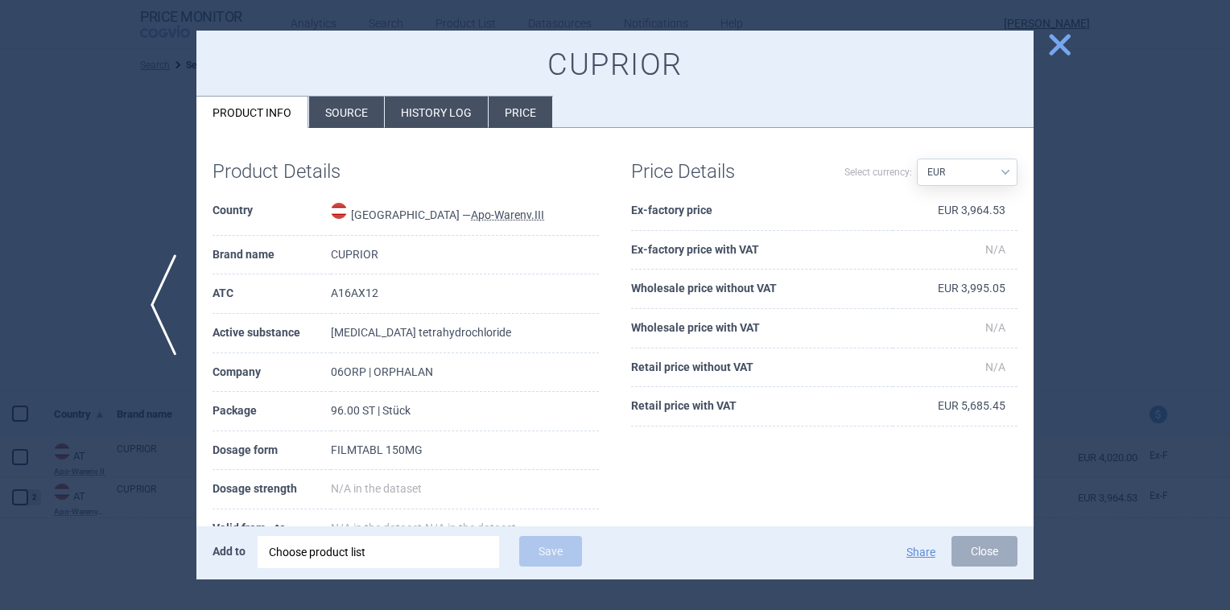
click at [455, 115] on li "History log" at bounding box center [436, 112] width 103 height 31
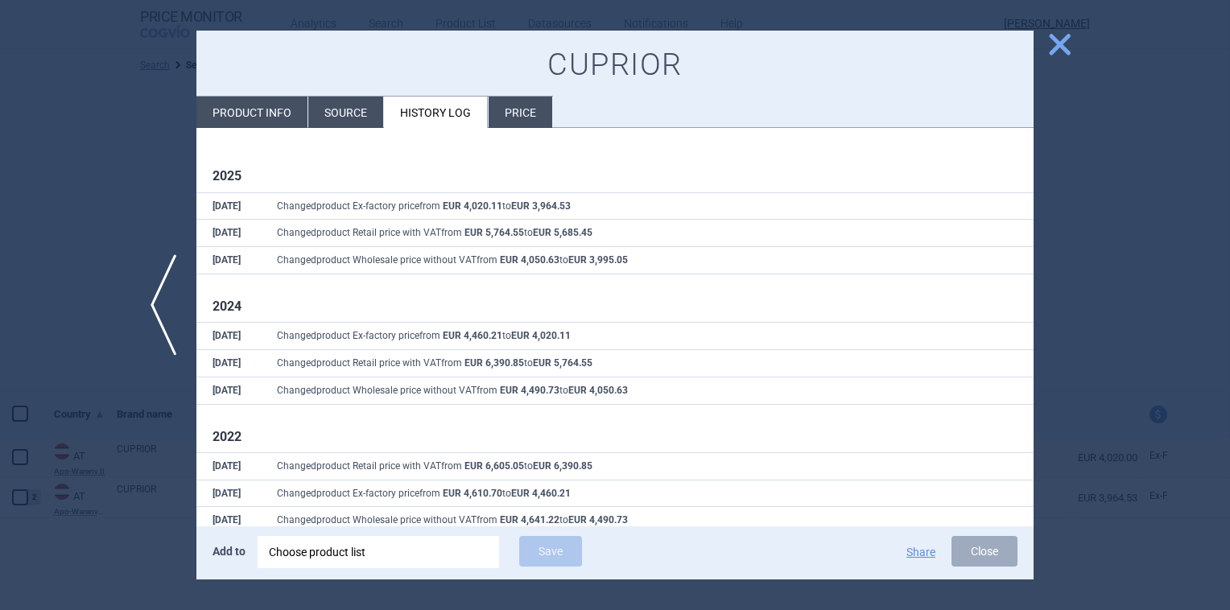
click at [1051, 39] on span "close" at bounding box center [1059, 45] width 28 height 28
